Goal: Task Accomplishment & Management: Manage account settings

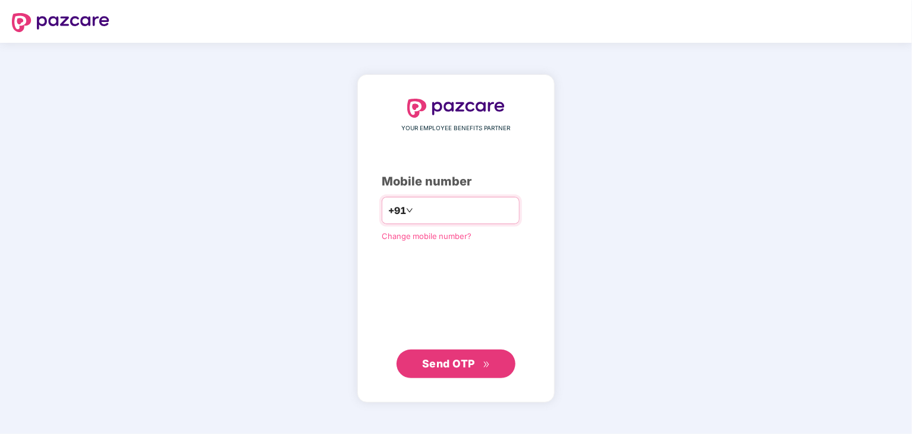
type input "**********"
click at [492, 364] on button "Send OTP" at bounding box center [456, 363] width 119 height 29
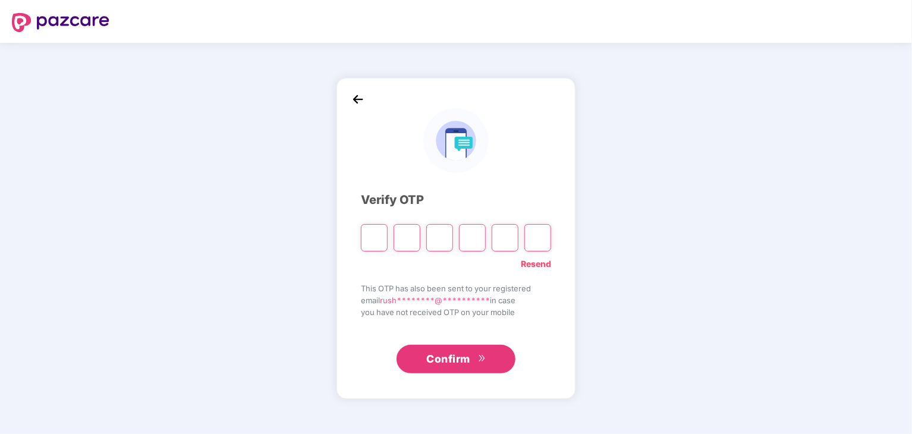
type input "*"
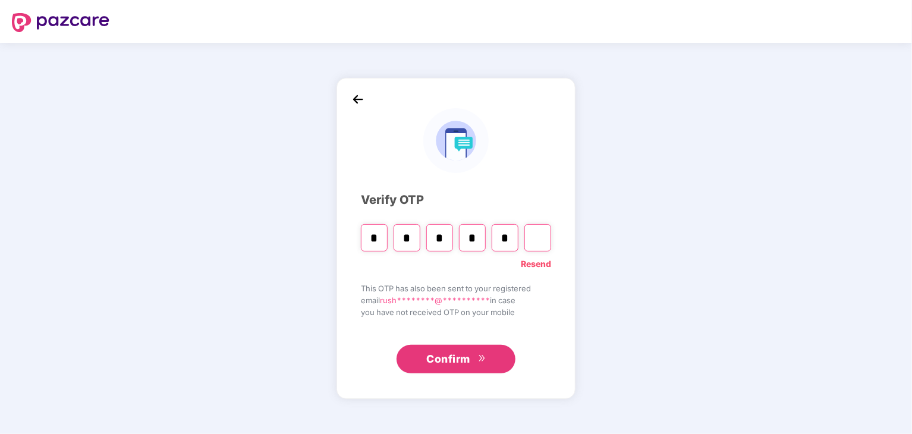
type input "*"
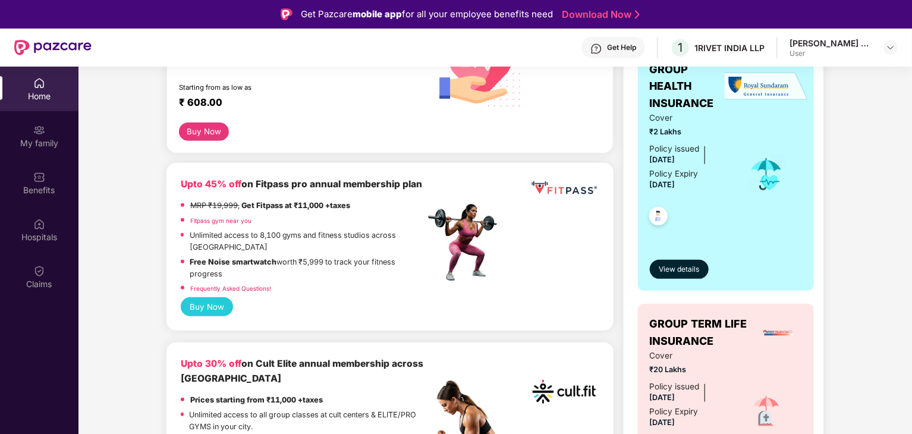
scroll to position [357, 0]
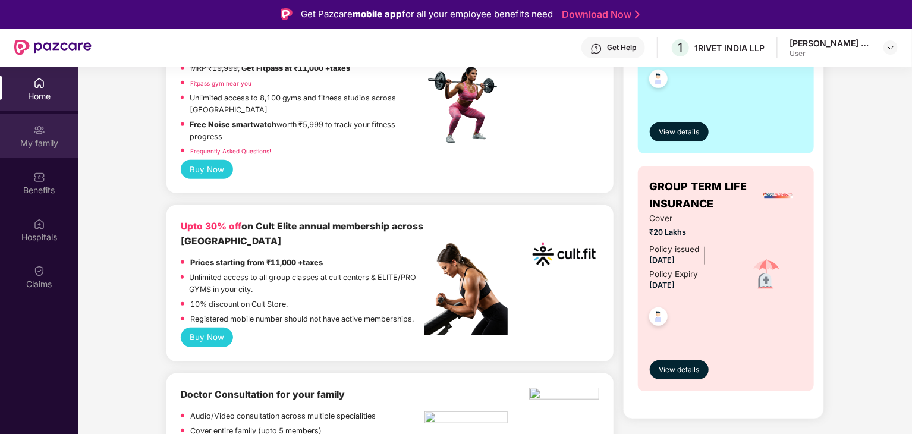
click at [38, 144] on div "My family" at bounding box center [39, 143] width 78 height 12
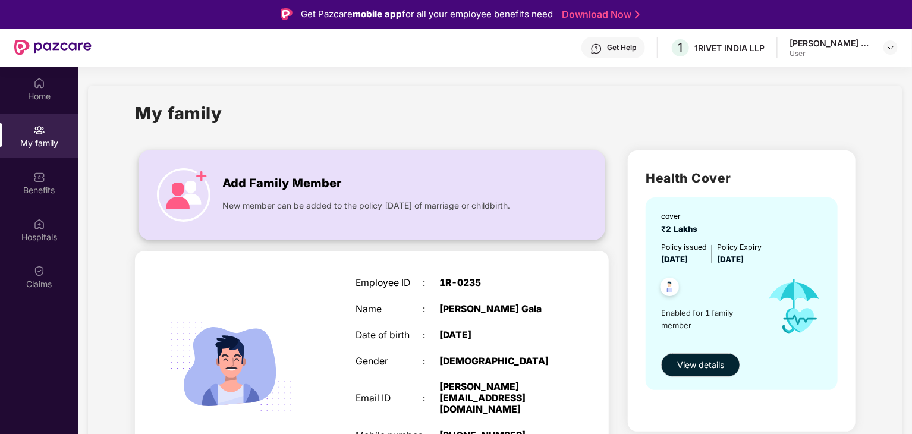
click at [347, 179] on div "Add Family Member" at bounding box center [383, 180] width 322 height 24
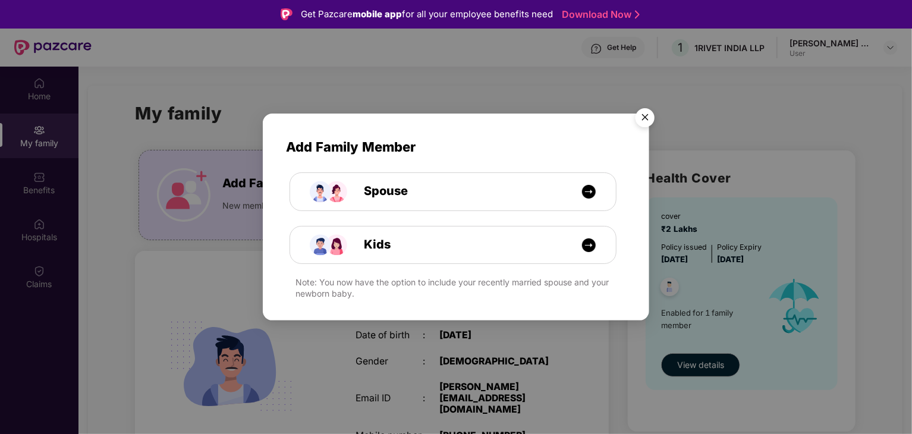
click at [653, 117] on img "Close" at bounding box center [644, 119] width 33 height 33
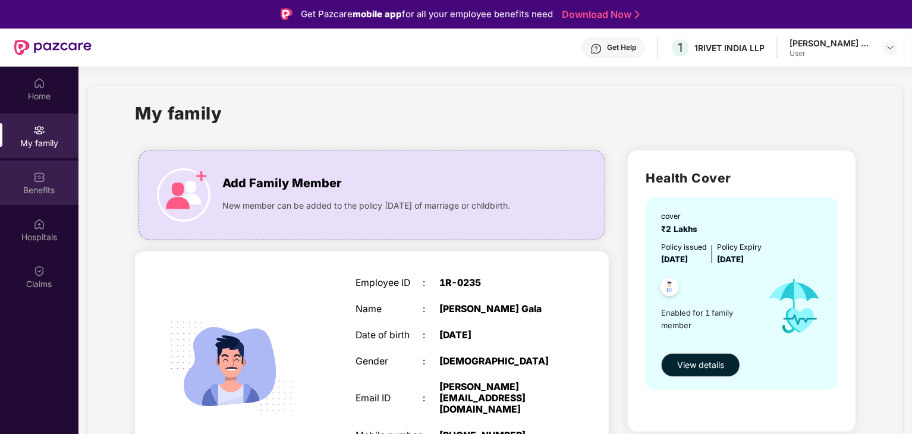
click at [52, 199] on div "Benefits" at bounding box center [39, 183] width 78 height 45
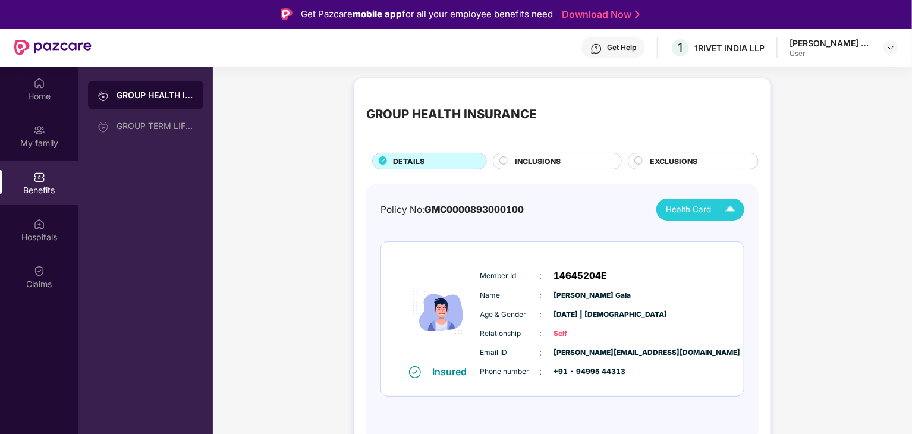
click at [681, 219] on div "Health Card" at bounding box center [703, 209] width 75 height 21
click at [686, 212] on span "Health Card" at bounding box center [688, 209] width 45 height 12
click at [45, 235] on div "Hospitals" at bounding box center [39, 237] width 78 height 12
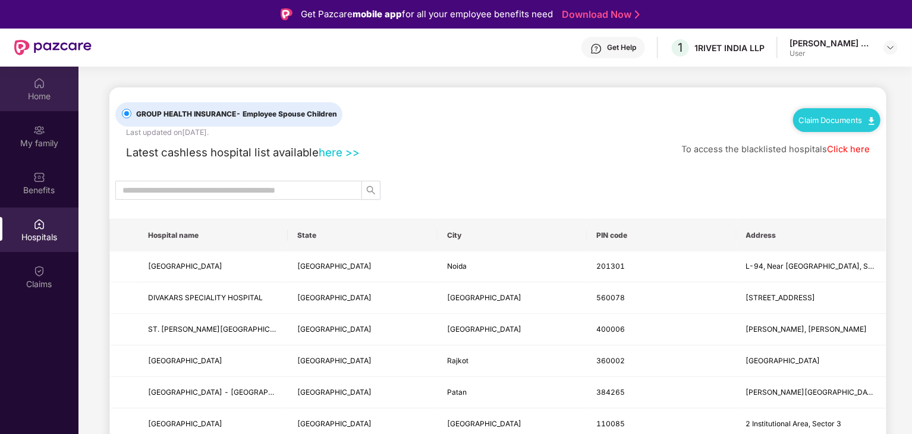
click at [42, 97] on div "Home" at bounding box center [39, 96] width 78 height 12
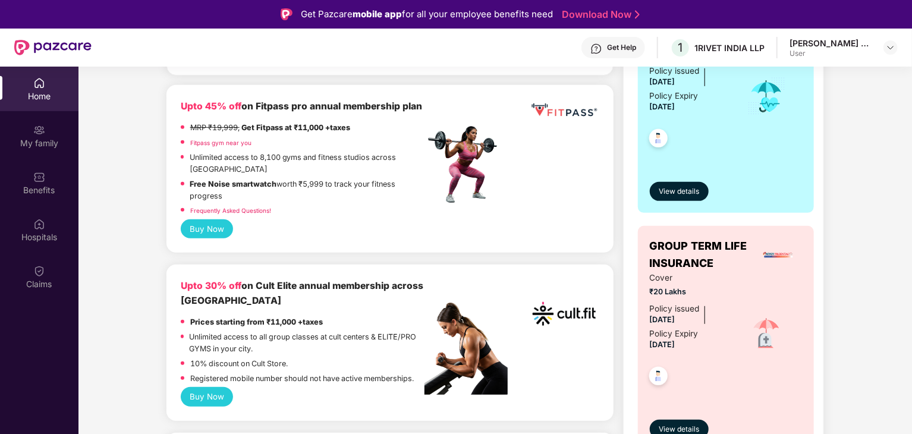
scroll to position [357, 0]
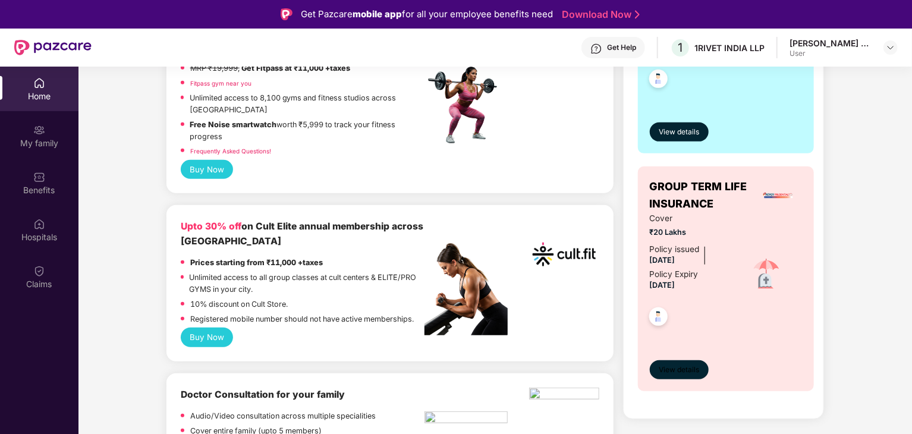
click at [694, 372] on span "View details" at bounding box center [679, 369] width 40 height 11
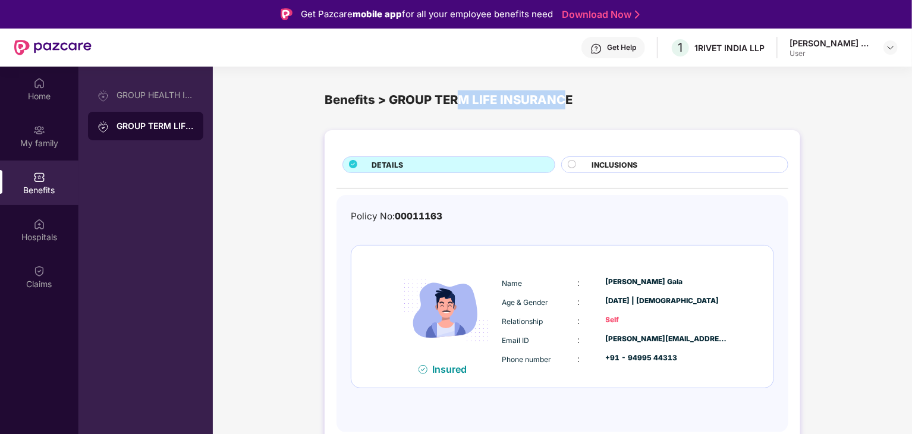
drag, startPoint x: 494, startPoint y: 112, endPoint x: 573, endPoint y: 124, distance: 79.9
click at [573, 124] on div "Benefits > GROUP TERM LIFE INSURANCE" at bounding box center [563, 100] width 476 height 48
click at [690, 134] on div "DETAILS INCLUSIONS Policy No: 00011163 Insured Name : [PERSON_NAME] Age & Gende…" at bounding box center [563, 287] width 476 height 314
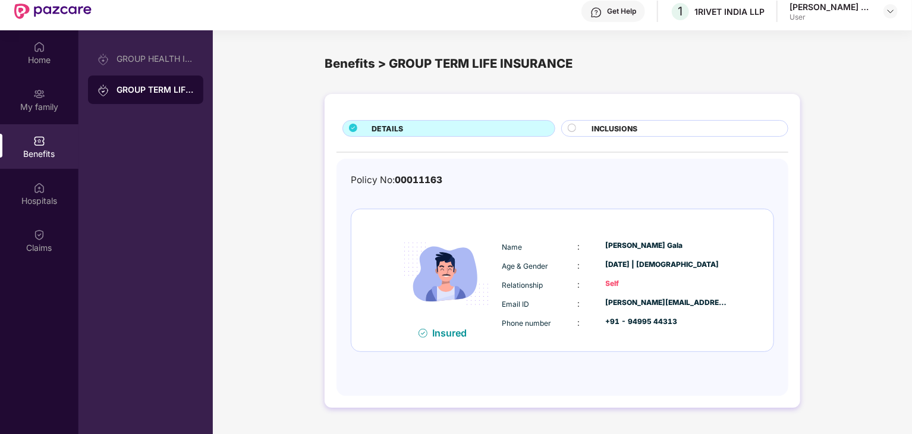
scroll to position [67, 0]
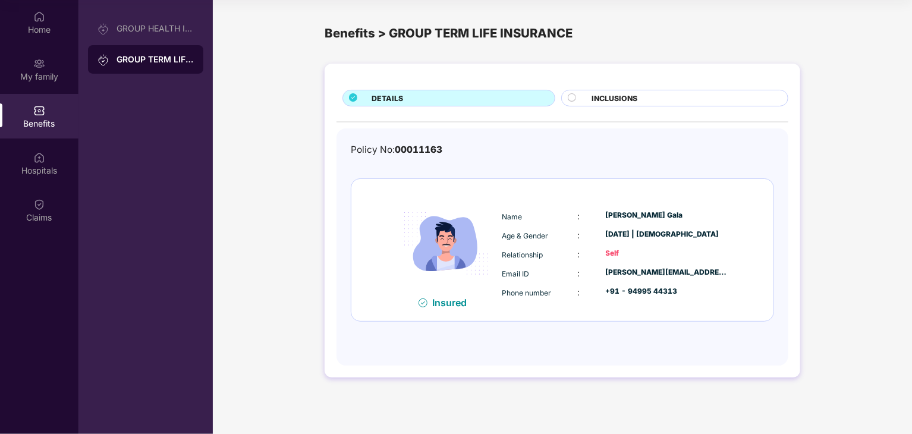
click at [407, 161] on div "Policy No: 00011163 Insured Name : [PERSON_NAME] Age & Gender : [DATE] | [DEMOG…" at bounding box center [562, 241] width 423 height 196
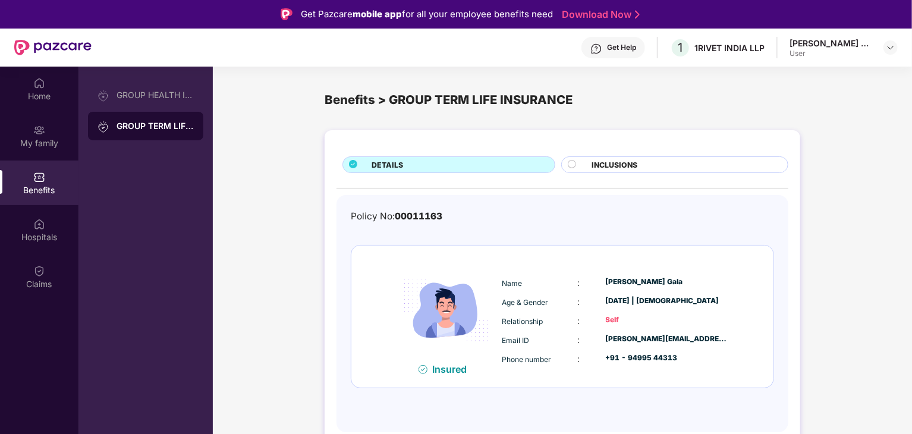
click at [350, 93] on div "Benefits > GROUP TERM LIFE INSURANCE" at bounding box center [563, 99] width 476 height 19
click at [135, 90] on div "GROUP HEALTH INSURANCE" at bounding box center [155, 95] width 77 height 10
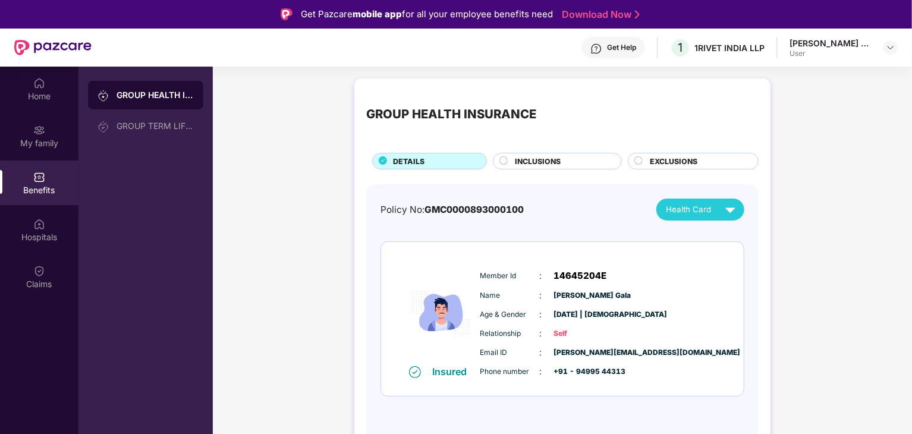
click at [554, 166] on span "INCLUSIONS" at bounding box center [538, 161] width 46 height 11
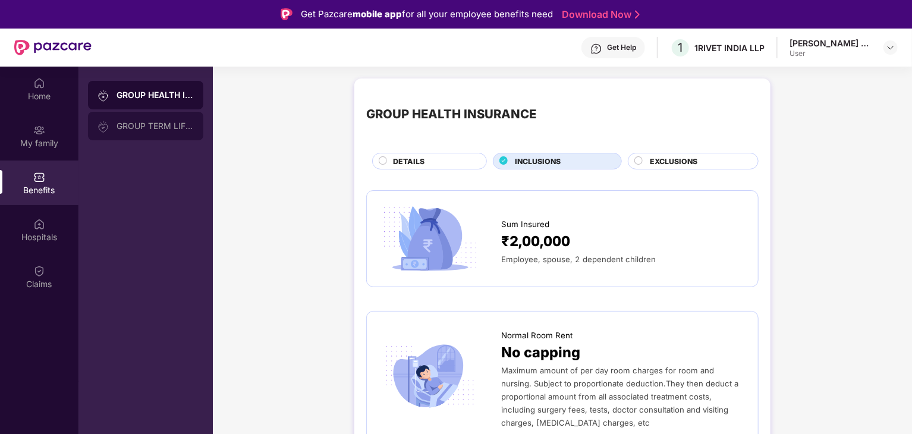
click at [167, 120] on div "GROUP TERM LIFE INSURANCE" at bounding box center [145, 126] width 115 height 29
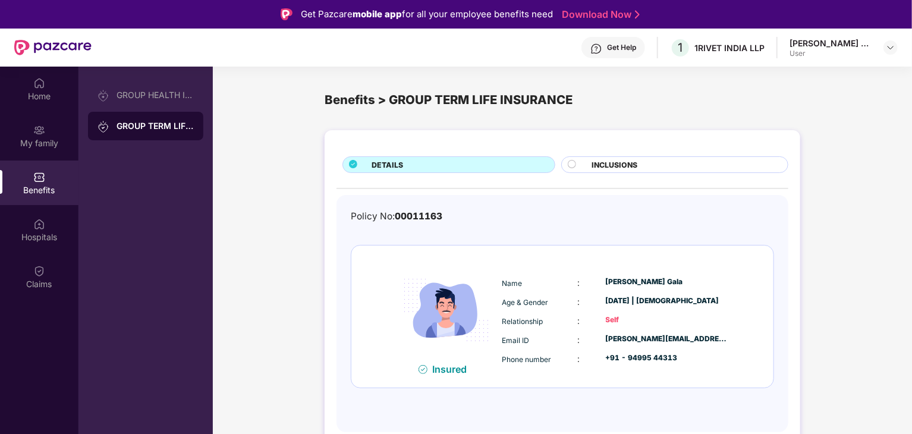
click at [618, 174] on div "DETAILS INCLUSIONS Policy No: 00011163 Insured Name : [PERSON_NAME] Age & Gende…" at bounding box center [563, 287] width 476 height 314
click at [623, 167] on span "INCLUSIONS" at bounding box center [615, 164] width 46 height 11
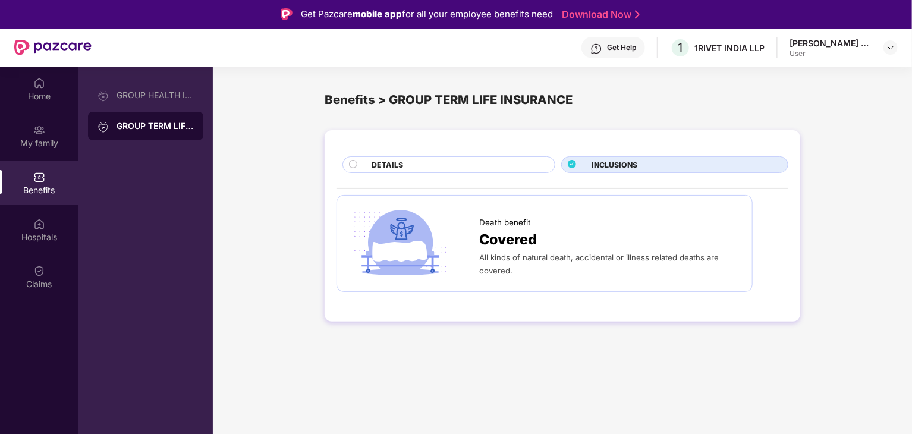
click at [402, 162] on span "DETAILS" at bounding box center [388, 164] width 32 height 11
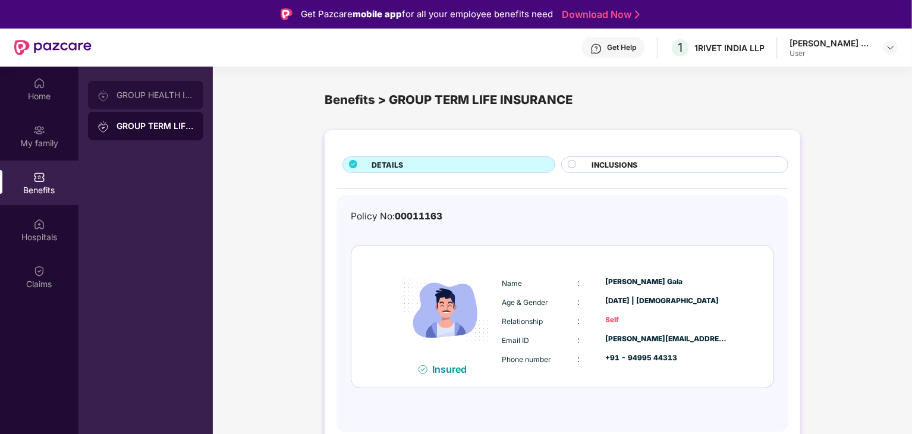
click at [171, 103] on div "GROUP HEALTH INSURANCE" at bounding box center [145, 95] width 115 height 29
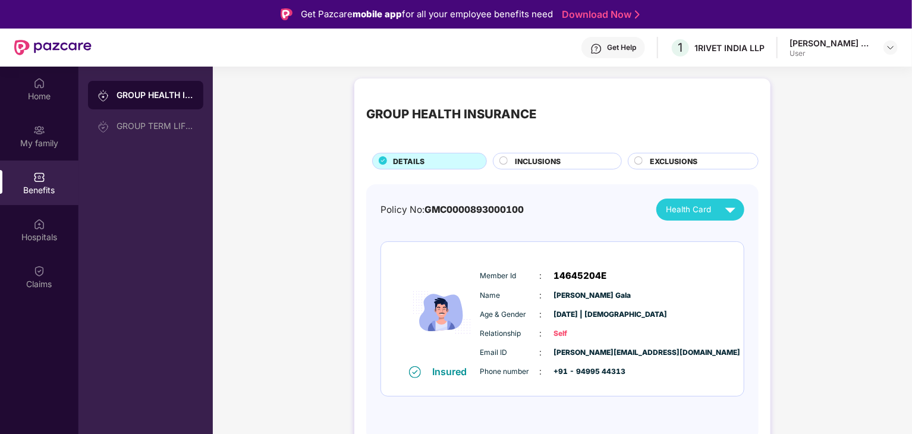
scroll to position [67, 0]
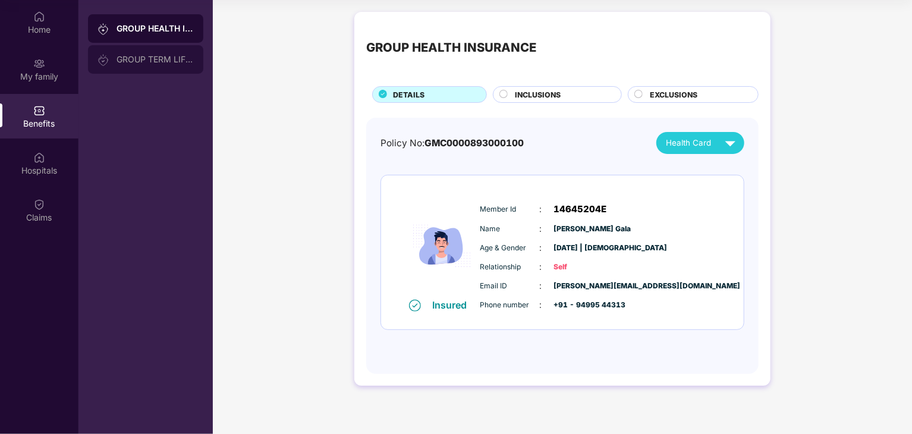
click at [184, 67] on div "GROUP TERM LIFE INSURANCE" at bounding box center [145, 59] width 115 height 29
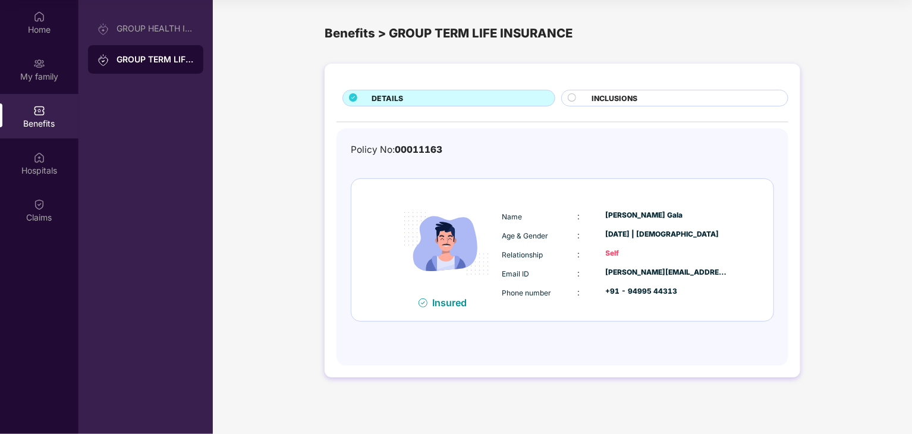
click at [616, 106] on div "INCLUSIONS" at bounding box center [674, 98] width 227 height 17
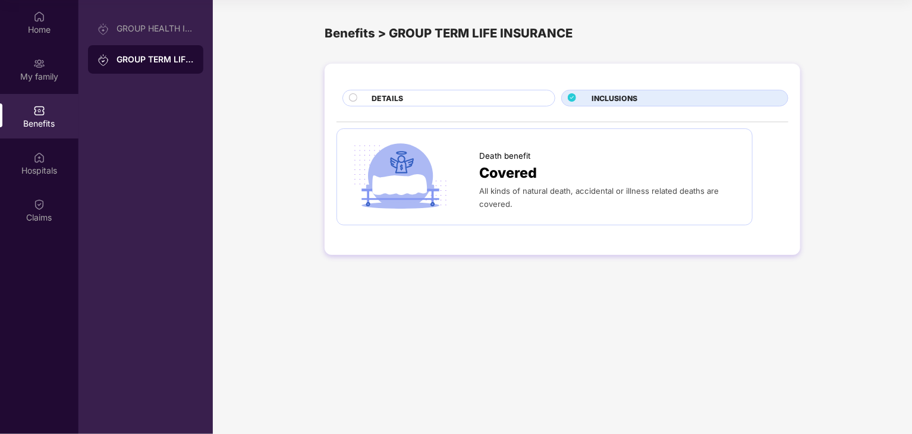
click at [25, 118] on div "Benefits" at bounding box center [39, 124] width 78 height 12
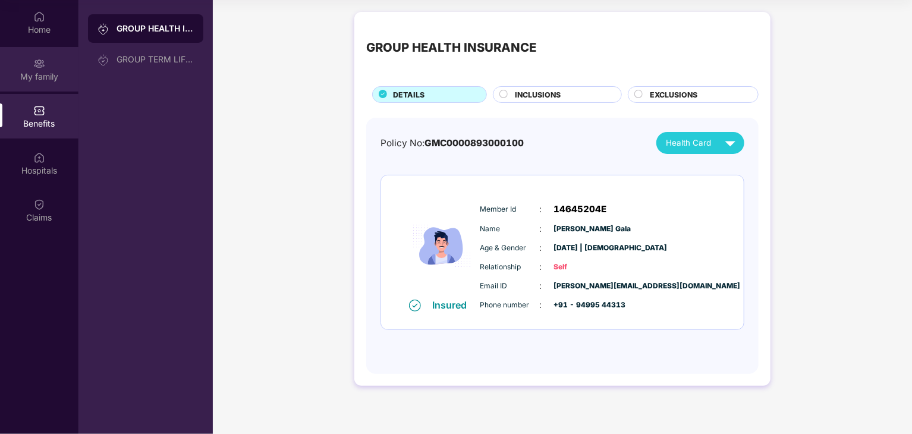
click at [36, 56] on div at bounding box center [39, 62] width 12 height 12
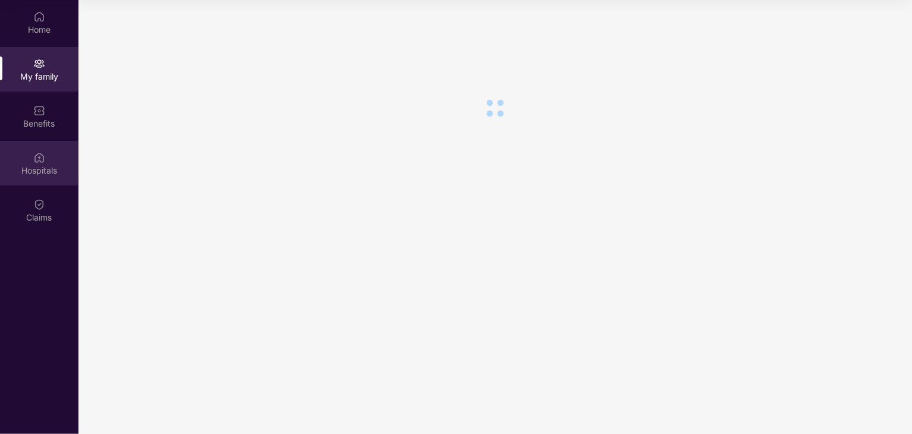
click at [56, 161] on div "Hospitals" at bounding box center [39, 163] width 78 height 45
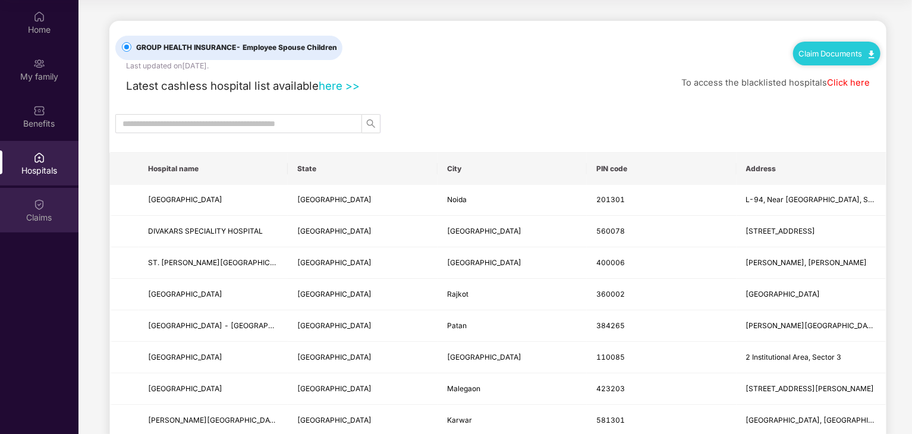
click at [53, 203] on div "Claims" at bounding box center [39, 210] width 78 height 45
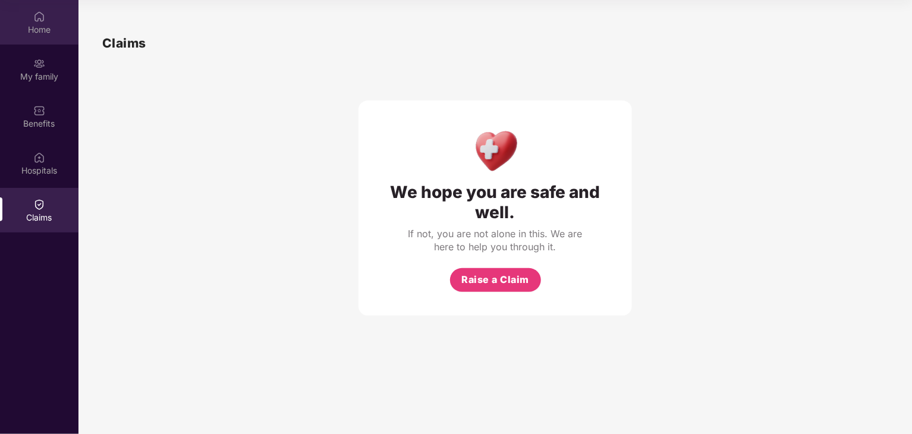
click at [43, 25] on div "Home" at bounding box center [39, 30] width 78 height 12
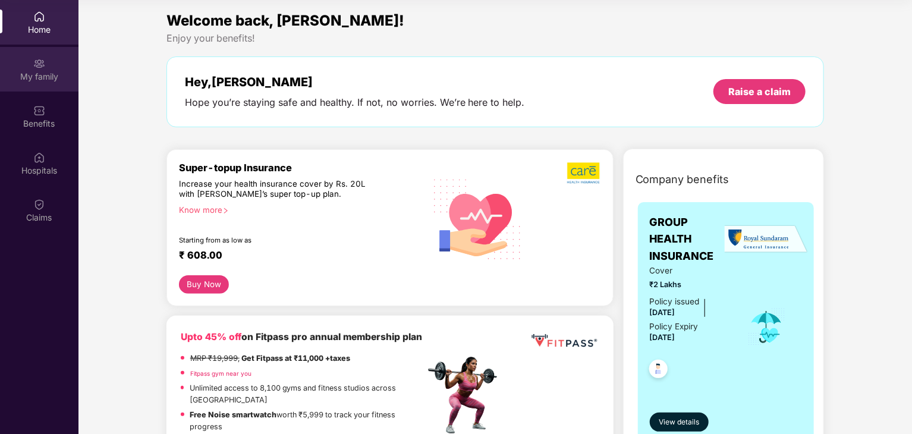
click at [33, 66] on img at bounding box center [39, 64] width 12 height 12
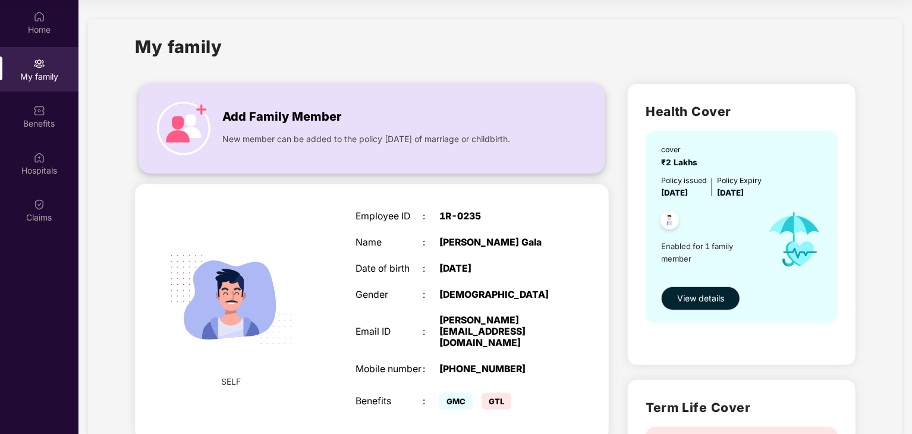
click at [296, 118] on span "Add Family Member" at bounding box center [281, 117] width 119 height 18
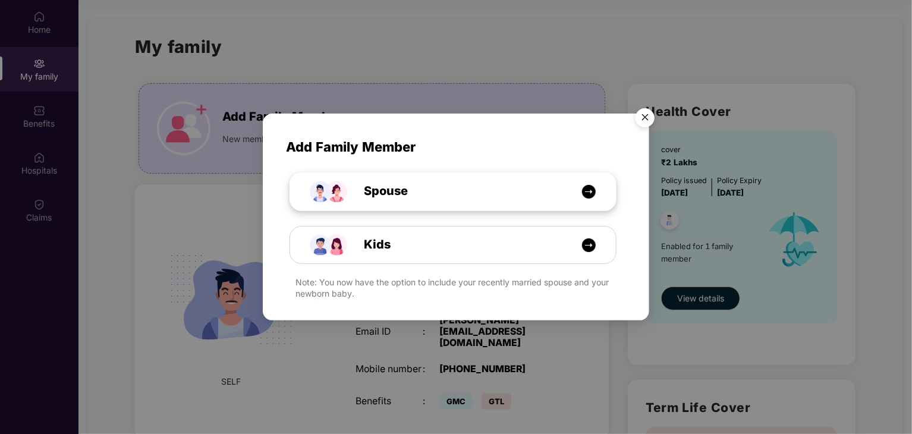
click at [374, 197] on span "Spouse" at bounding box center [372, 191] width 71 height 18
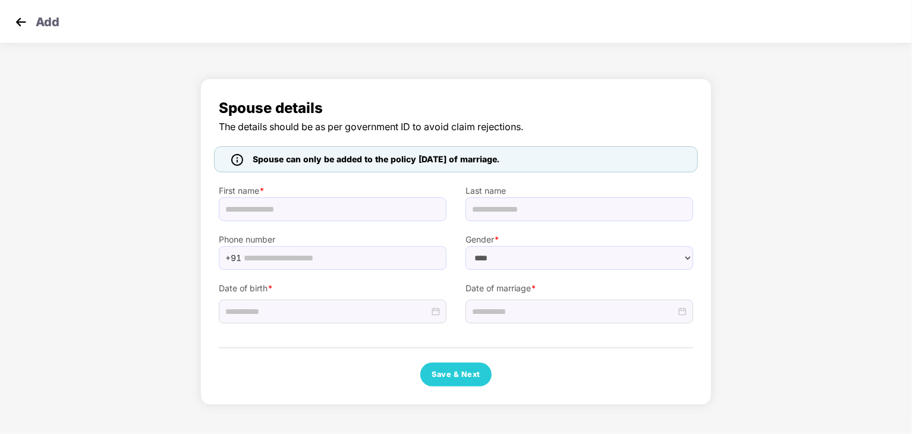
select select "******"
click at [20, 31] on div "Add" at bounding box center [456, 21] width 912 height 43
click at [12, 30] on img at bounding box center [21, 22] width 18 height 18
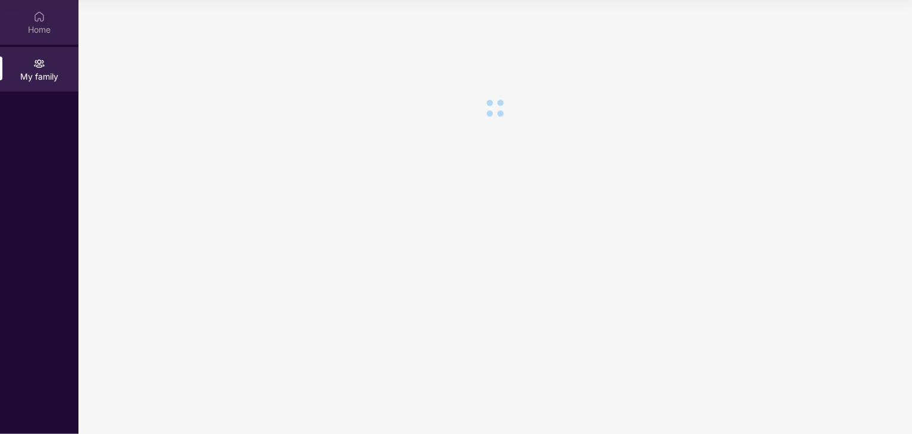
click at [24, 25] on div "Home" at bounding box center [39, 30] width 78 height 12
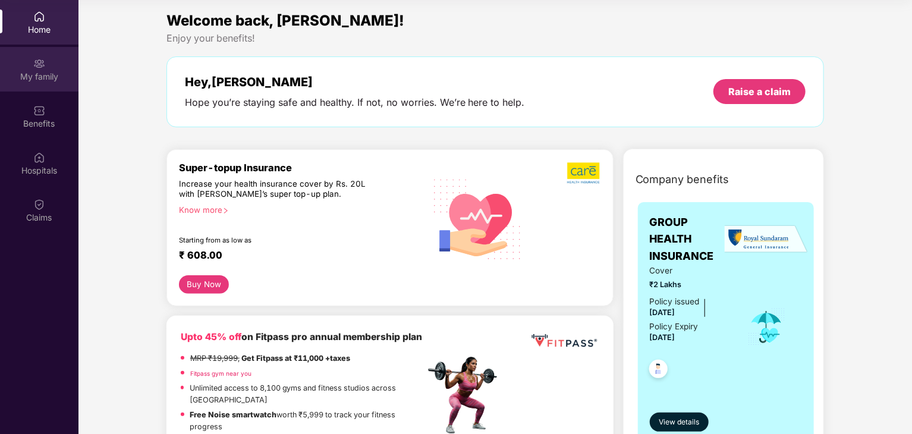
click at [39, 77] on div "My family" at bounding box center [39, 77] width 78 height 12
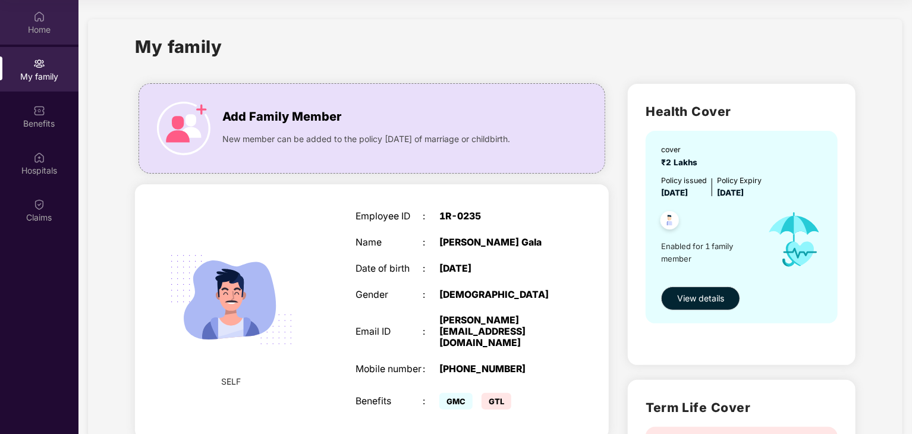
click at [48, 17] on div "Home" at bounding box center [39, 22] width 78 height 45
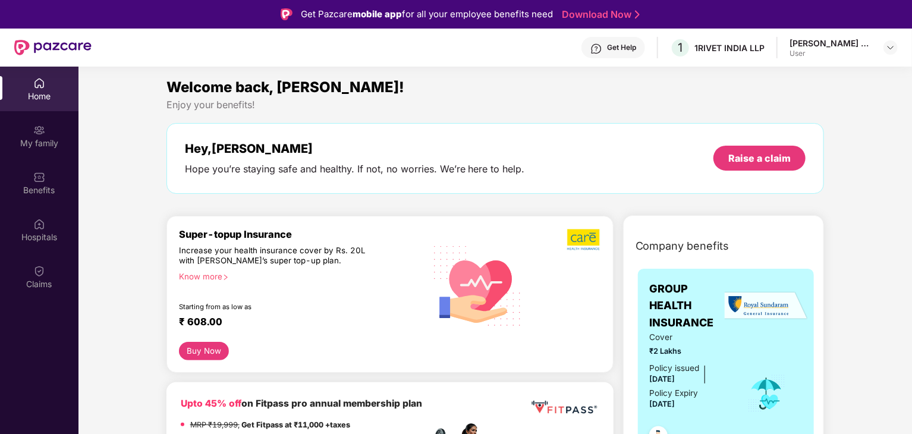
click at [842, 48] on div "[PERSON_NAME] Gala" at bounding box center [831, 42] width 83 height 11
click at [868, 46] on div "[PERSON_NAME] Gala" at bounding box center [831, 42] width 83 height 11
click at [901, 45] on header "Get Help 1 1RIVET INDIA LLP [PERSON_NAME] Gala User" at bounding box center [456, 48] width 912 height 38
click at [897, 45] on div at bounding box center [891, 47] width 14 height 14
click at [636, 110] on div "Enjoy your benefits!" at bounding box center [495, 105] width 658 height 12
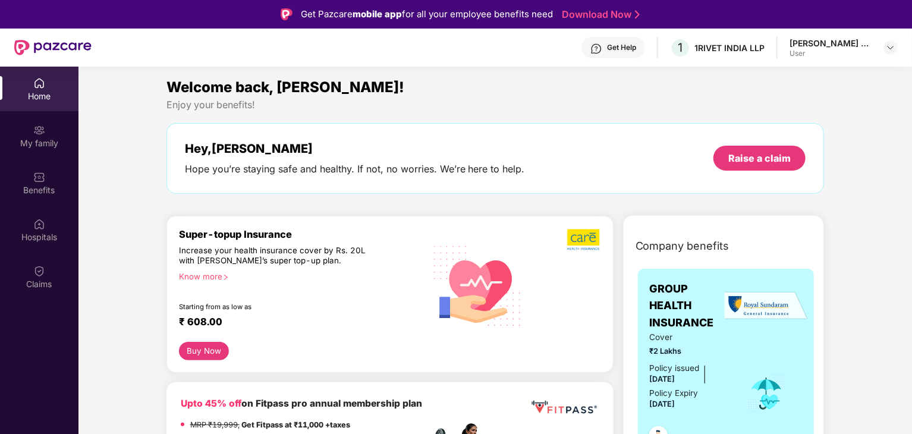
click at [841, 39] on div "[PERSON_NAME] Gala" at bounding box center [831, 42] width 83 height 11
click at [883, 52] on div "[PERSON_NAME] Gala User" at bounding box center [844, 47] width 108 height 21
click at [895, 58] on div "[PERSON_NAME] Gala User" at bounding box center [844, 47] width 108 height 21
click at [890, 48] on img at bounding box center [891, 48] width 10 height 10
click at [802, 71] on div "Logout" at bounding box center [834, 75] width 155 height 23
